Goal: Navigation & Orientation: Find specific page/section

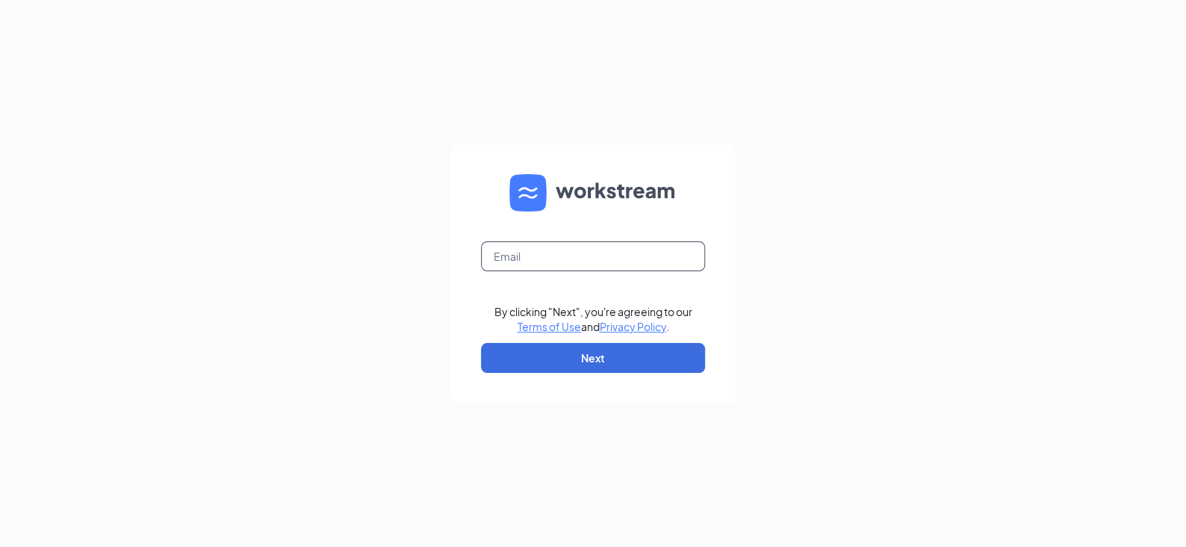
click at [565, 265] on input "text" at bounding box center [593, 256] width 224 height 30
type input "[EMAIL_ADDRESS][DOMAIN_NAME]"
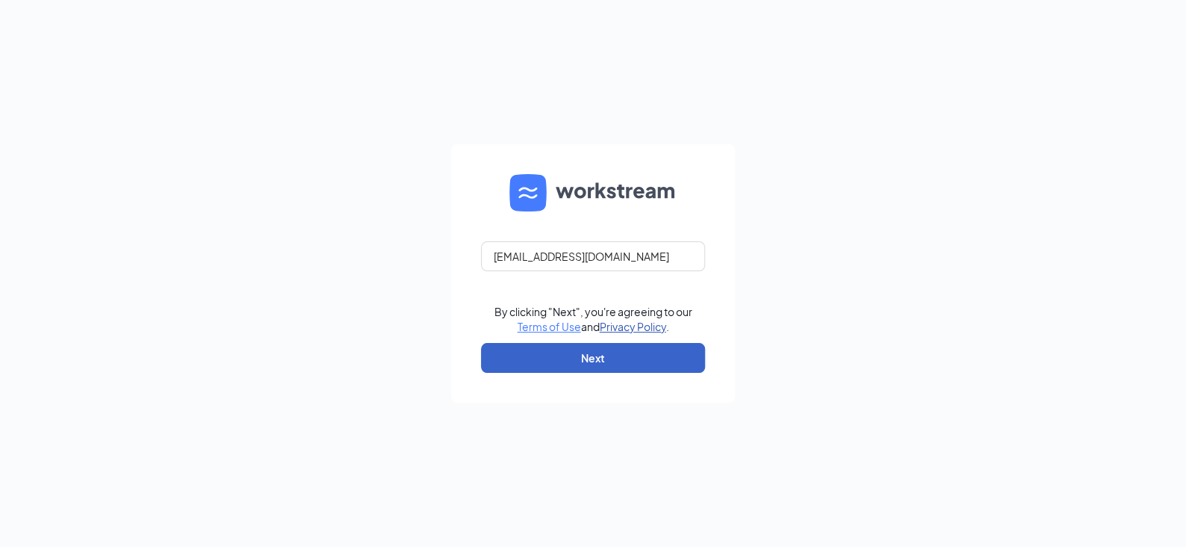
drag, startPoint x: 657, startPoint y: 364, endPoint x: 657, endPoint y: 328, distance: 35.8
click at [657, 364] on button "Next" at bounding box center [593, 358] width 224 height 30
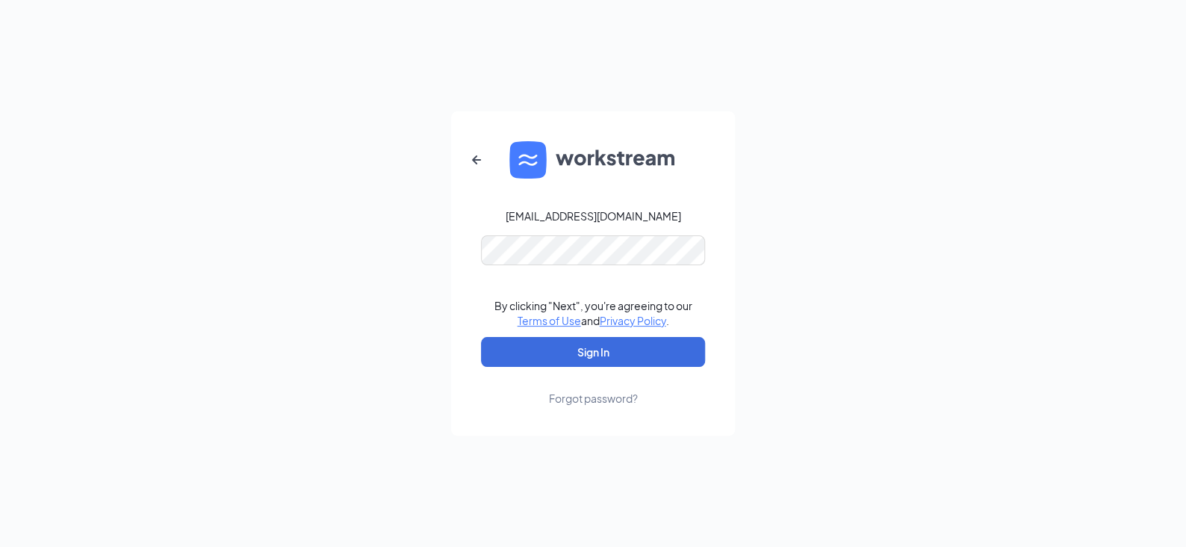
click at [663, 369] on form "[EMAIL_ADDRESS][DOMAIN_NAME] By clicking "Next", you're agreeing to our Terms o…" at bounding box center [593, 273] width 284 height 324
click at [666, 354] on button "Sign In" at bounding box center [593, 352] width 224 height 30
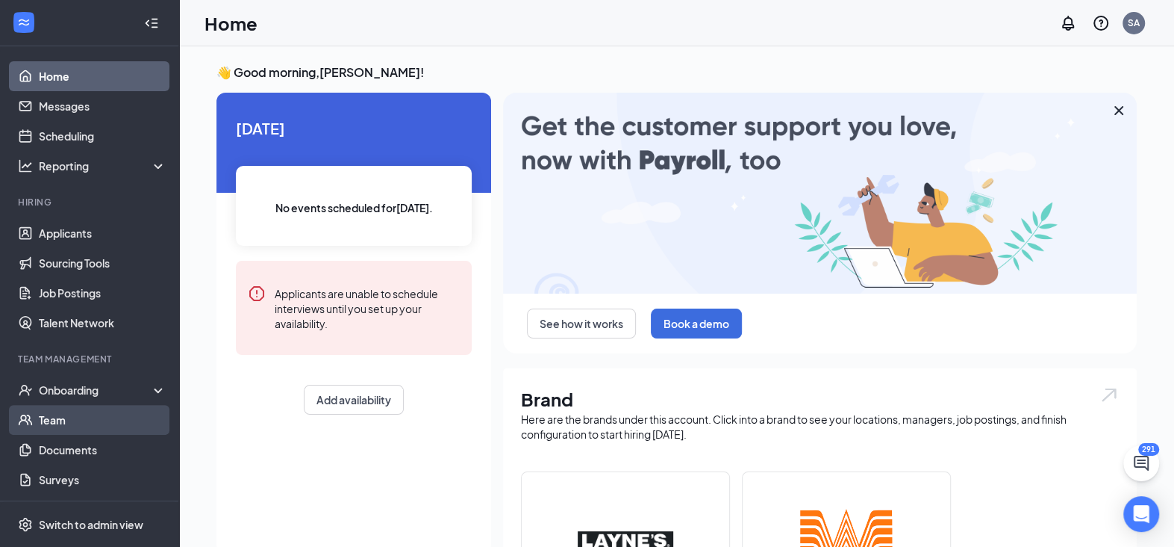
click at [75, 422] on link "Team" at bounding box center [103, 420] width 128 height 30
